Goal: Task Accomplishment & Management: Manage account settings

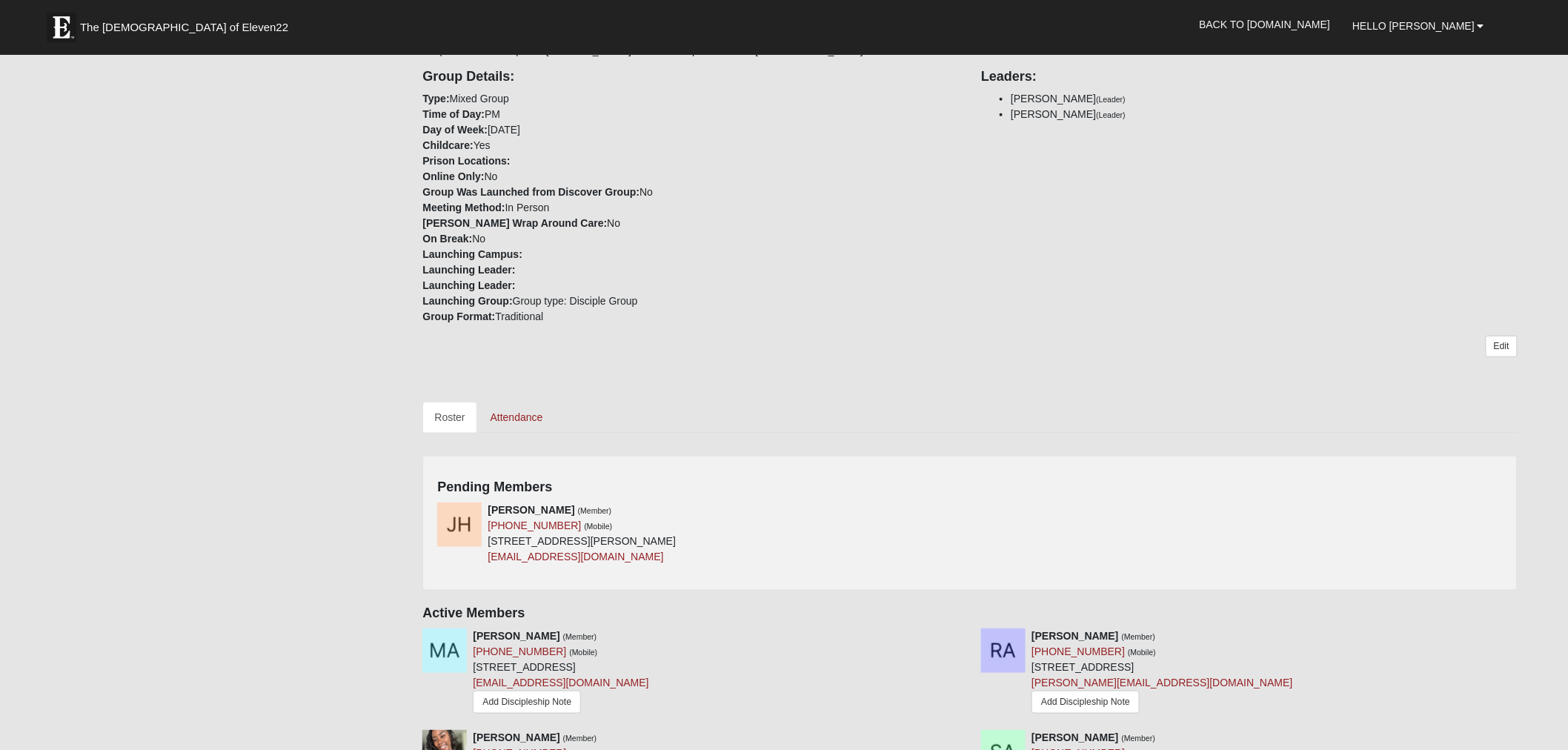
scroll to position [312, 0]
click at [967, 513] on div at bounding box center [962, 508] width 16 height 15
click at [965, 507] on icon at bounding box center [964, 508] width 11 height 11
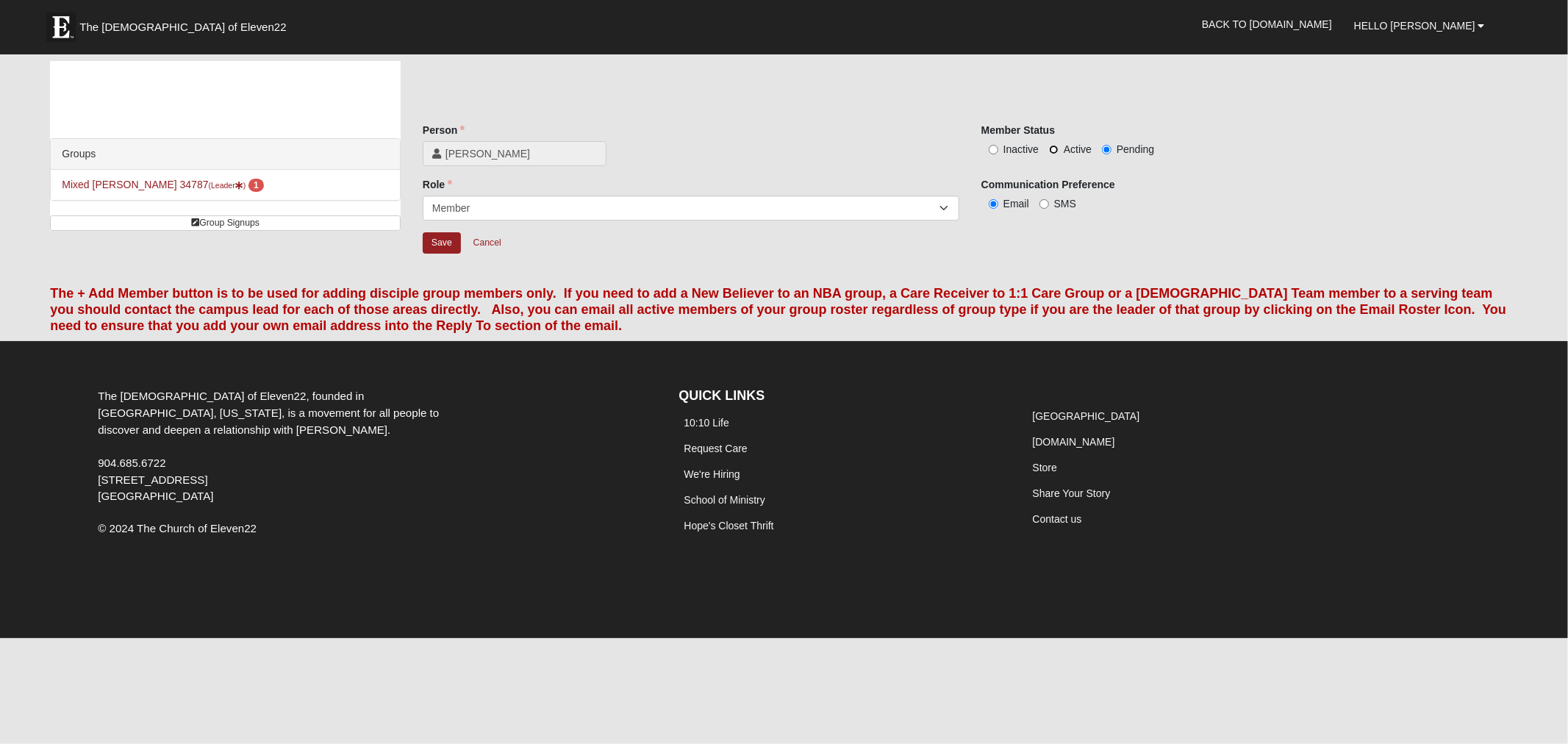
click at [1053, 150] on input "Active" at bounding box center [1054, 150] width 10 height 10
radio input "true"
click at [439, 248] on input "Save" at bounding box center [442, 243] width 39 height 21
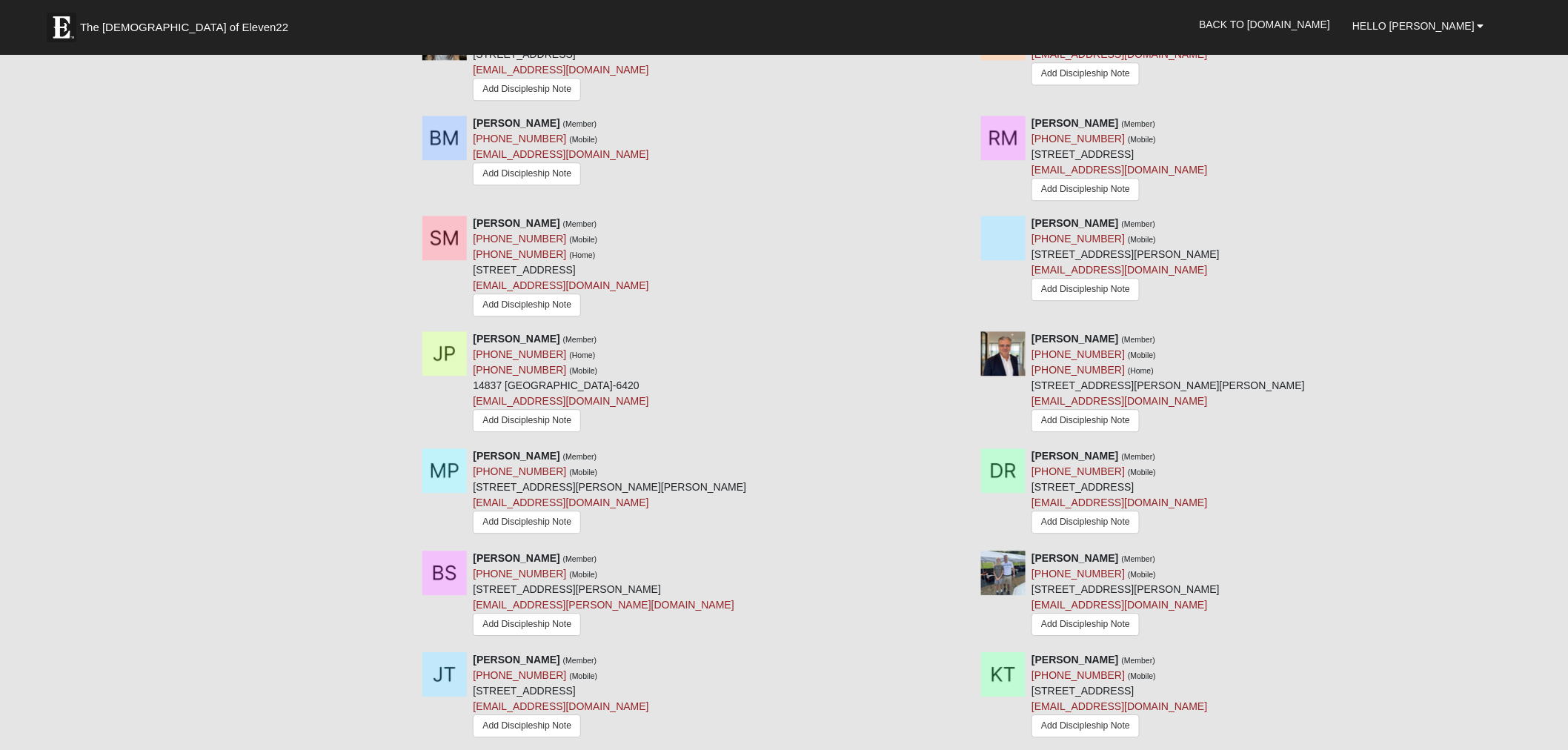
scroll to position [1507, 0]
click at [1523, 229] on icon at bounding box center [1523, 224] width 11 height 11
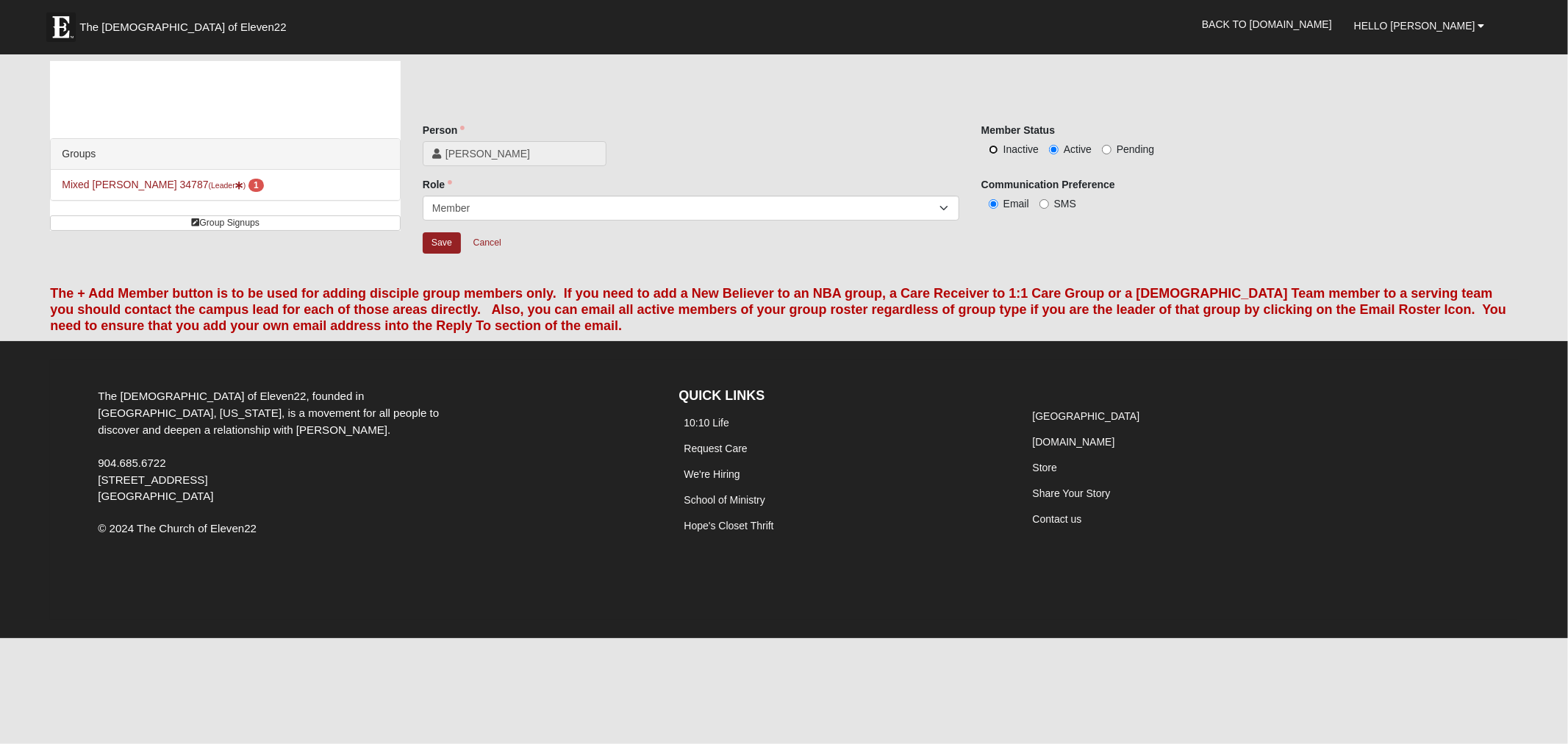
click at [995, 146] on input "Inactive" at bounding box center [994, 150] width 10 height 10
radio input "true"
click at [444, 233] on input "Save" at bounding box center [442, 243] width 39 height 21
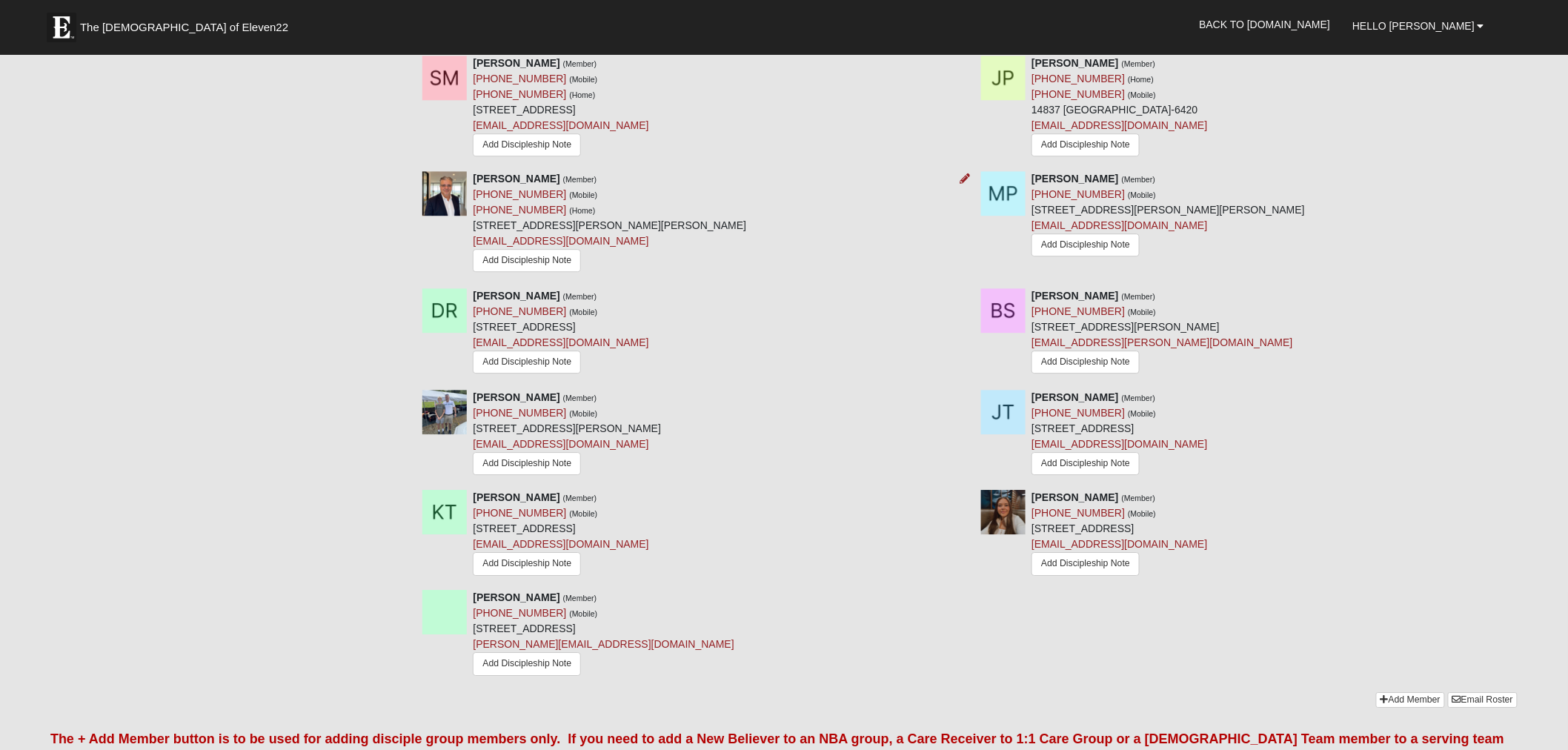
scroll to position [1669, 0]
